Goal: Task Accomplishment & Management: Complete application form

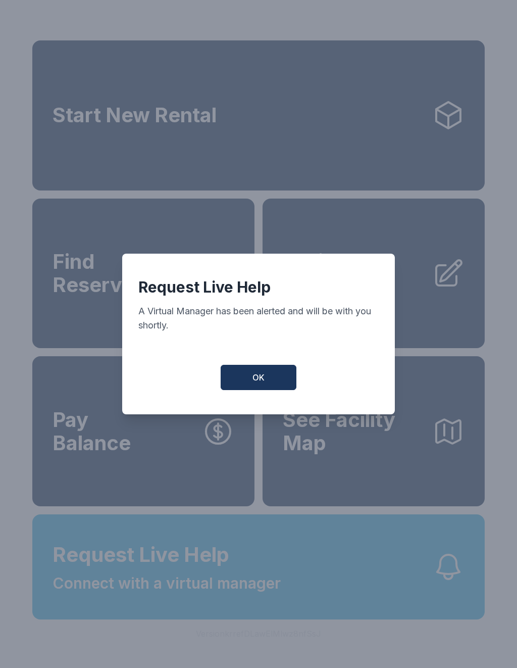
click at [248, 382] on button "OK" at bounding box center [259, 377] width 76 height 25
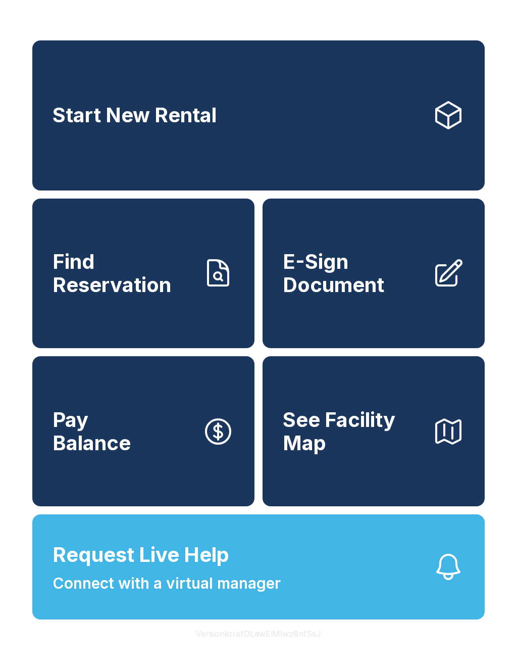
click at [251, 590] on span "Request Live Help Connect with a virtual manager" at bounding box center [167, 566] width 228 height 55
click at [337, 576] on button "Request Live Help Connect with a virtual manager" at bounding box center [258, 566] width 453 height 105
click at [288, 506] on button "See Facility Map" at bounding box center [374, 431] width 222 height 150
click at [325, 320] on link "E-Sign Document" at bounding box center [374, 273] width 222 height 150
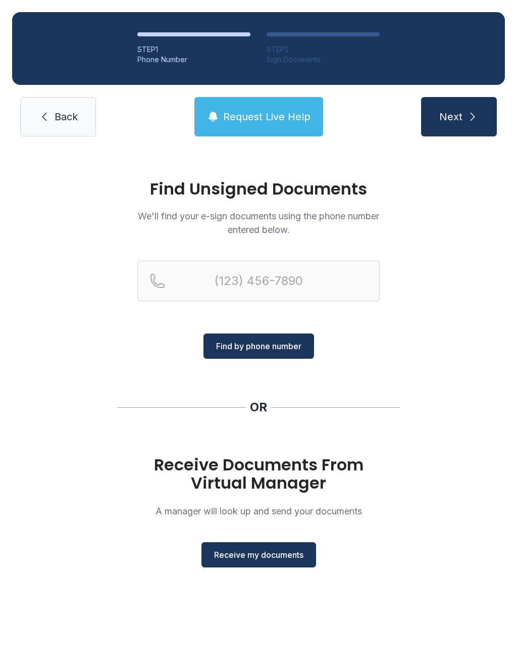
click at [259, 348] on span "Find by phone number" at bounding box center [258, 346] width 85 height 12
type input "("
click at [478, 423] on div "Find Unsigned Documents We'll find your e-sign documents using the phone number…" at bounding box center [258, 377] width 517 height 459
click at [244, 557] on span "Receive my documents" at bounding box center [258, 555] width 89 height 12
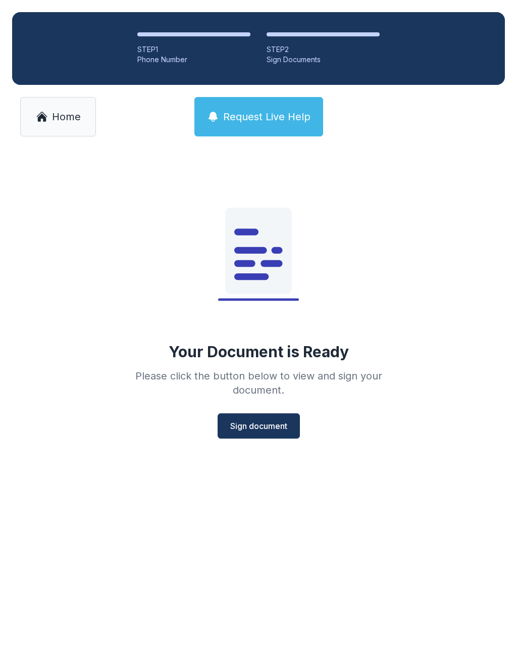
click at [259, 420] on span "Sign document" at bounding box center [258, 426] width 57 height 12
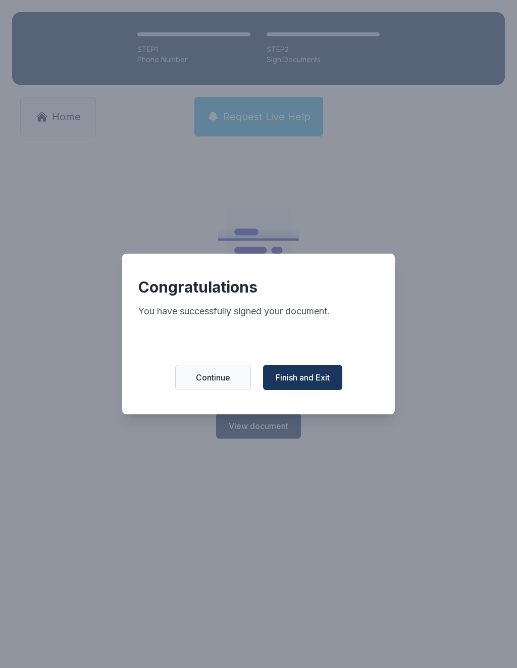
click at [304, 383] on span "Finish and Exit" at bounding box center [303, 377] width 54 height 12
